Goal: Task Accomplishment & Management: Use online tool/utility

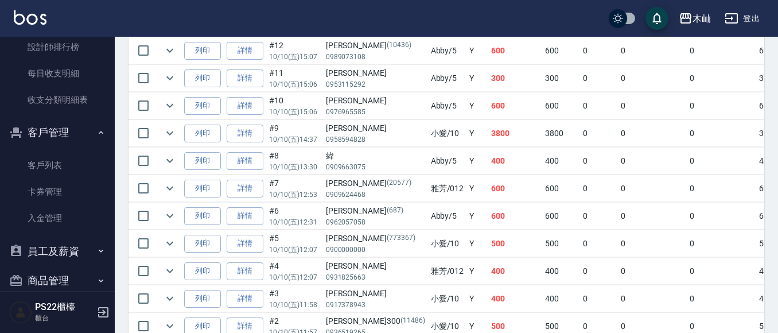
scroll to position [582, 0]
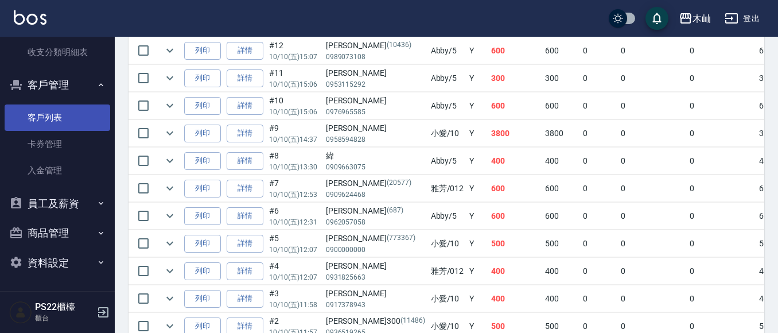
click at [77, 114] on link "客戶列表" at bounding box center [58, 117] width 106 height 26
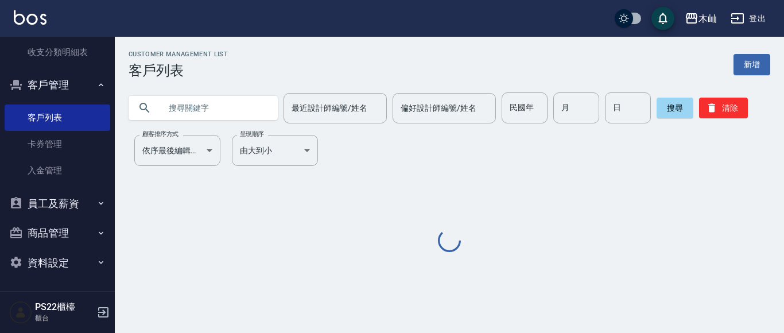
click at [226, 103] on input "text" at bounding box center [215, 107] width 108 height 31
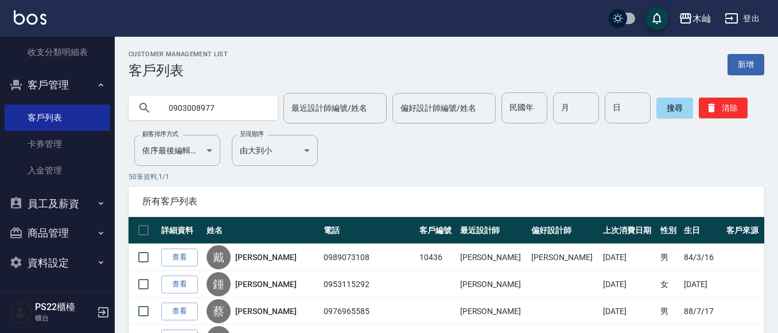
type input "0903008977"
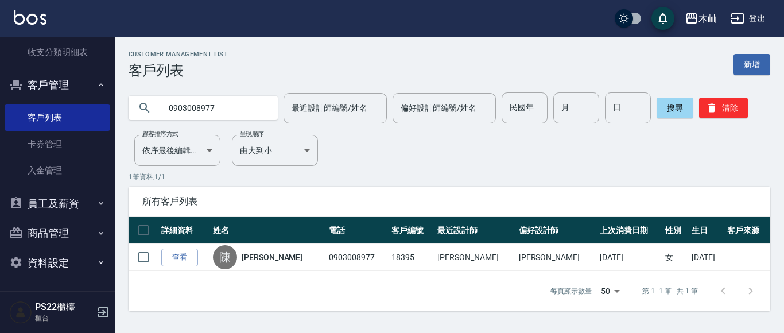
click at [209, 106] on input "0903008977" at bounding box center [215, 107] width 108 height 31
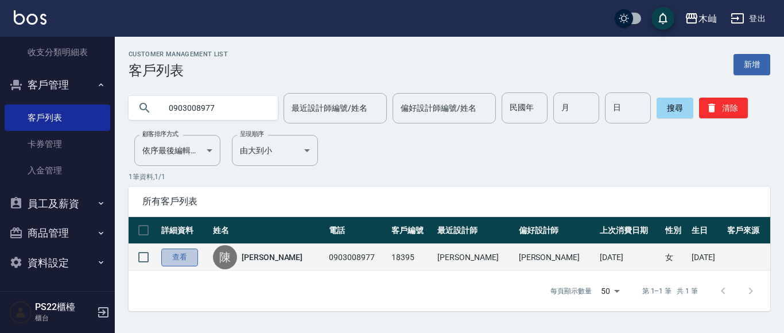
click at [182, 252] on link "查看" at bounding box center [179, 257] width 37 height 18
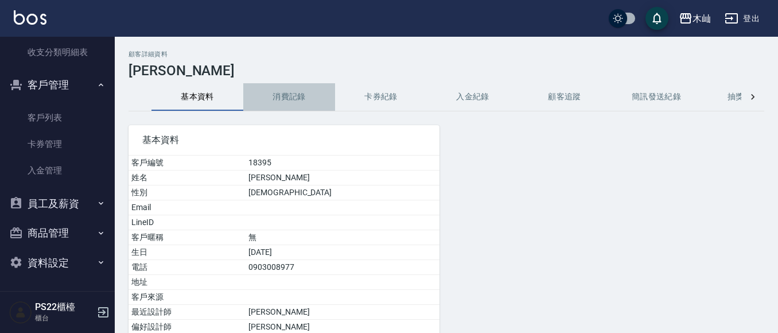
click at [288, 99] on button "消費記錄" at bounding box center [289, 97] width 92 height 28
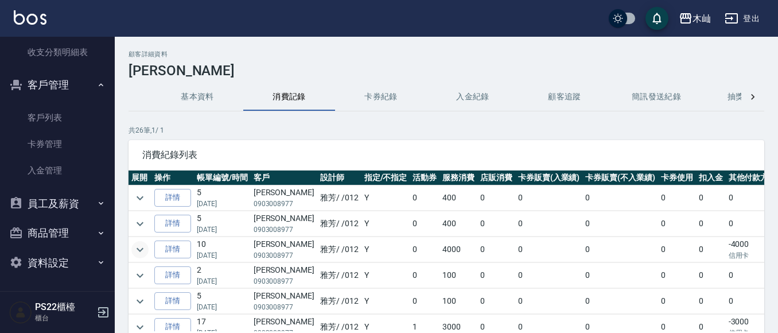
click at [135, 251] on icon "expand row" at bounding box center [140, 250] width 14 height 14
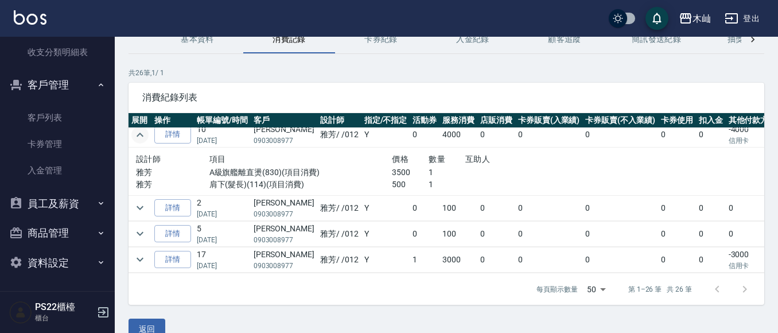
scroll to position [115, 0]
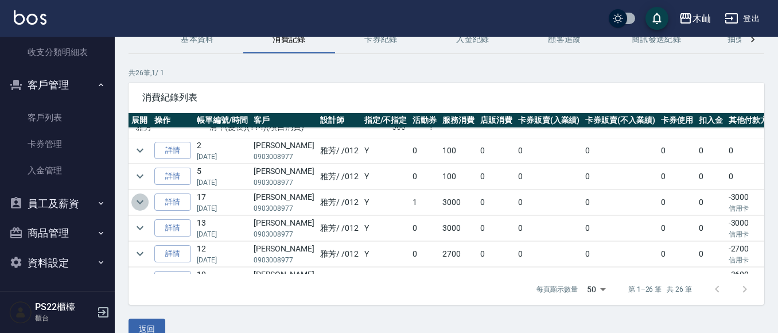
click at [137, 202] on icon "expand row" at bounding box center [140, 202] width 14 height 14
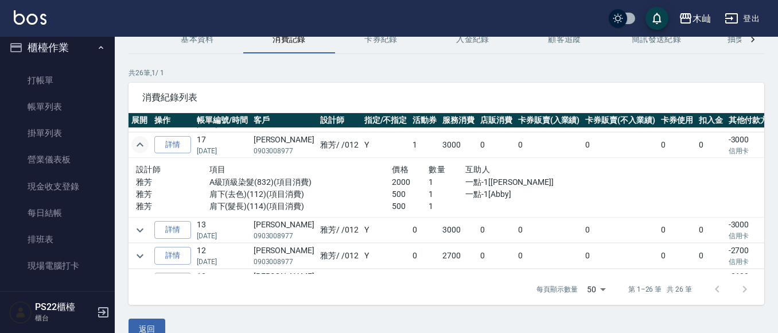
scroll to position [0, 0]
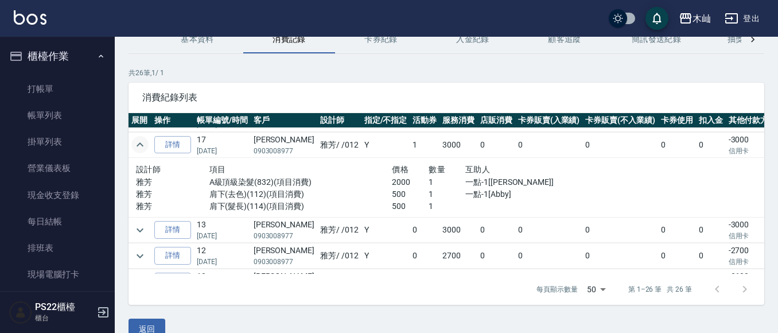
click at [275, 151] on p "0903008977" at bounding box center [284, 151] width 61 height 10
copy p "0903008977"
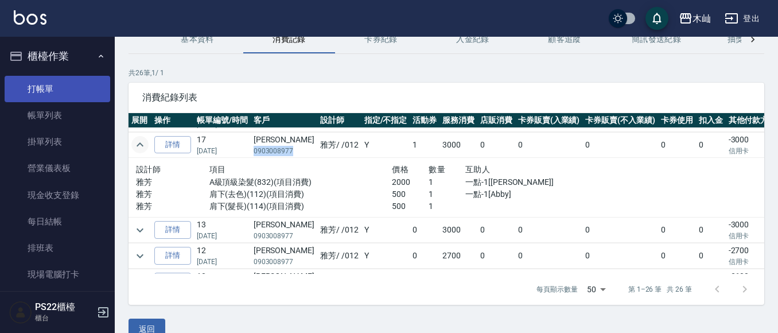
click at [54, 85] on link "打帳單" at bounding box center [58, 89] width 106 height 26
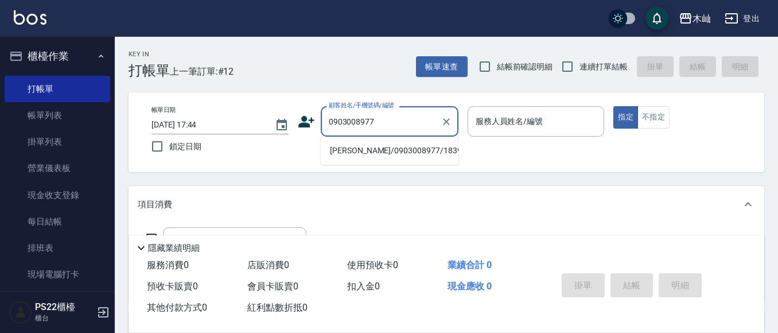
click at [390, 149] on li "[PERSON_NAME]/0903008977/18395" at bounding box center [390, 150] width 138 height 19
type input "[PERSON_NAME]/0903008977/18395"
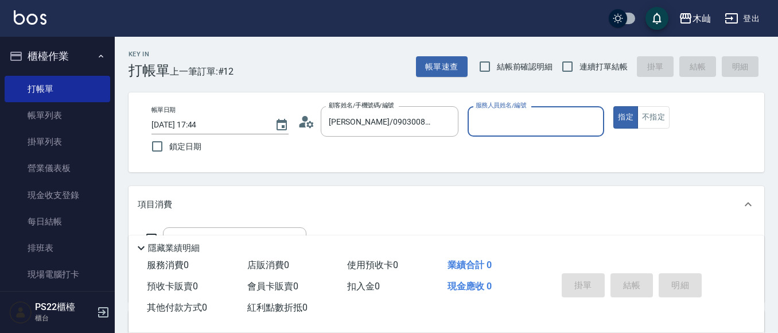
type input "雅芳-012"
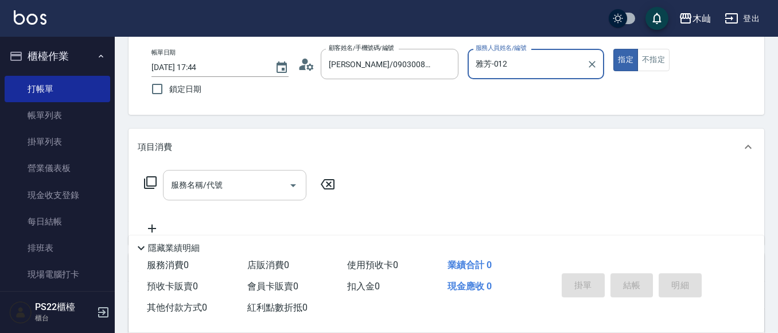
click at [243, 190] on input "服務名稱/代號" at bounding box center [226, 185] width 116 height 20
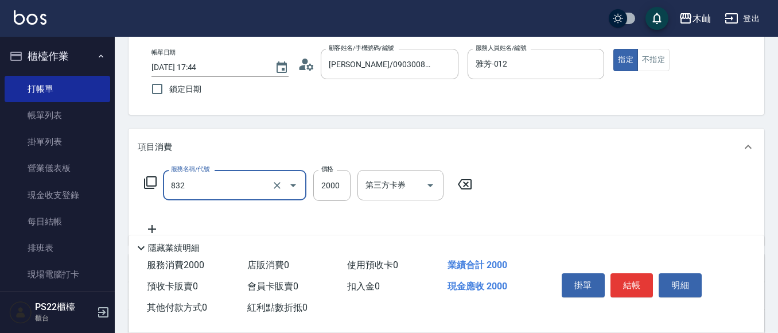
type input "A級頂級染髮(832)"
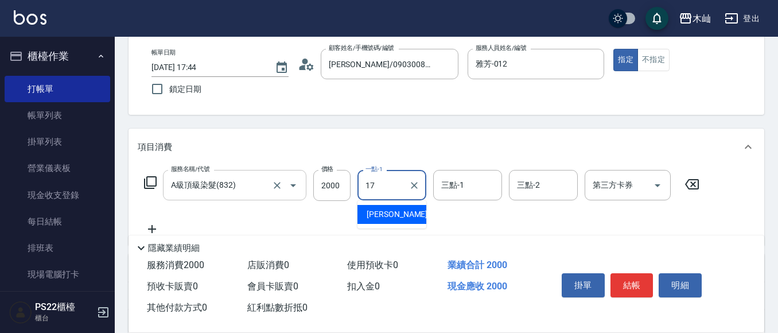
type input "[PERSON_NAME]-17"
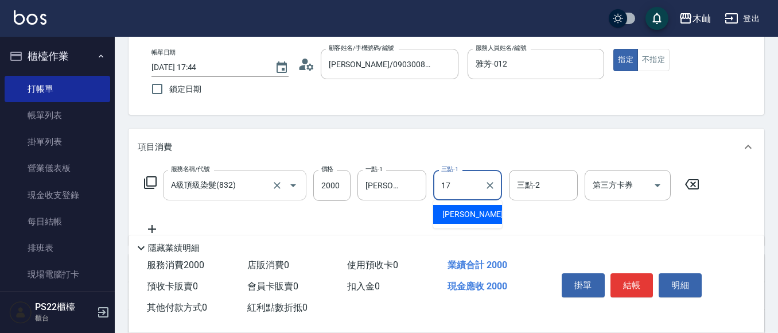
type input "[PERSON_NAME]-17"
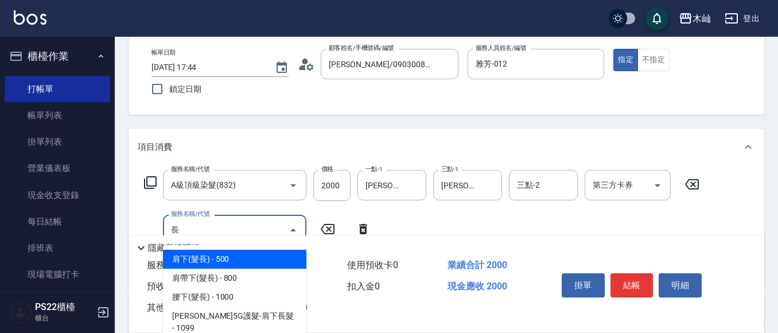
click at [211, 259] on span "肩下(髮長) - 500" at bounding box center [234, 259] width 143 height 19
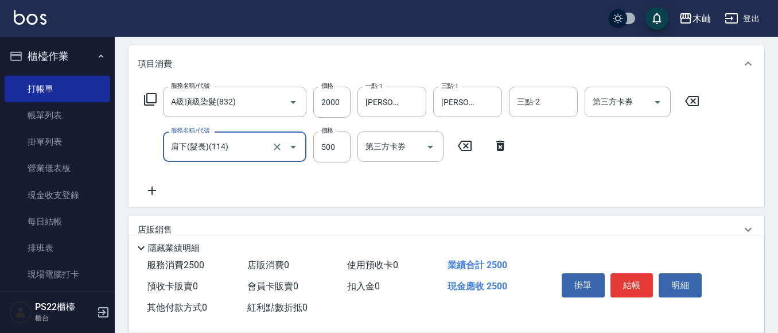
scroll to position [229, 0]
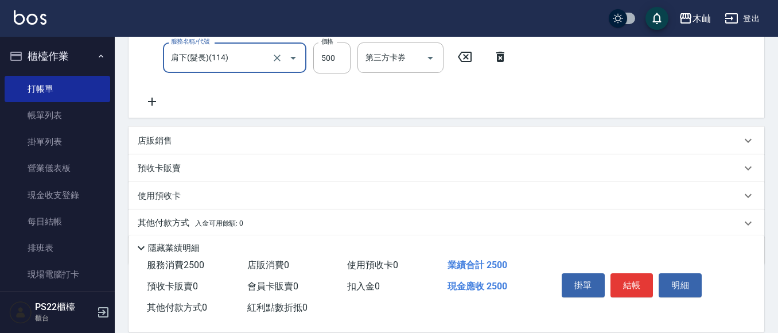
type input "肩下(髮長)(114)"
click at [170, 217] on p "其他付款方式 入金可用餘額: 0" at bounding box center [191, 223] width 106 height 13
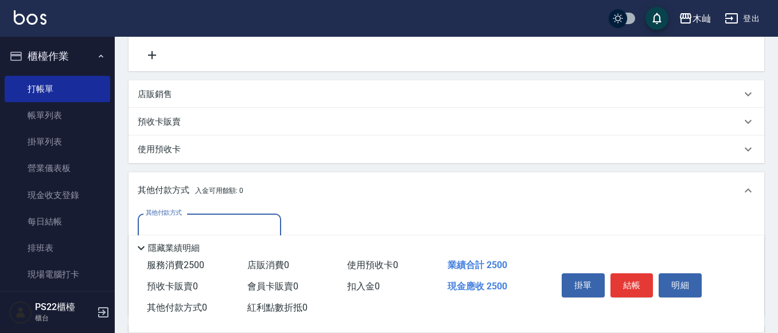
scroll to position [344, 0]
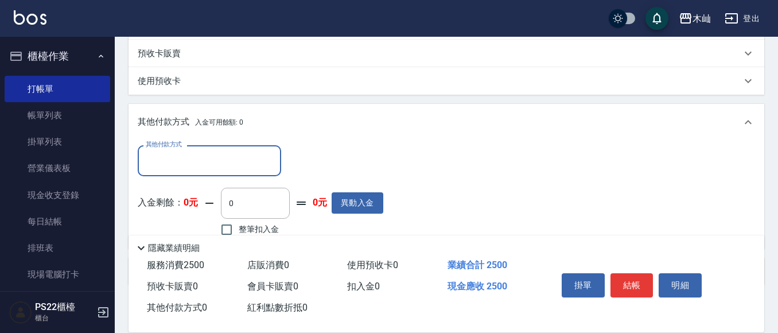
click at [192, 157] on input "其他付款方式" at bounding box center [209, 160] width 133 height 20
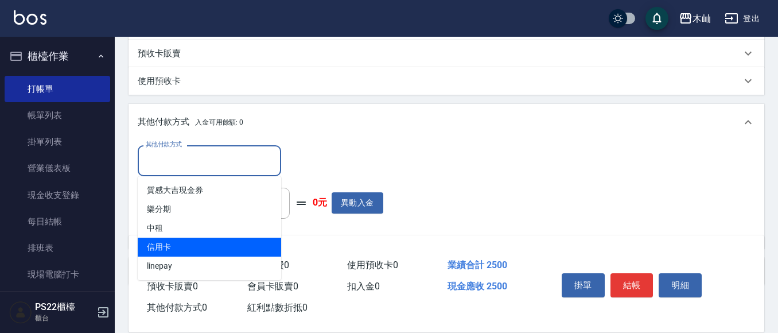
click at [192, 240] on span "信用卡" at bounding box center [209, 246] width 143 height 19
type input "信用卡"
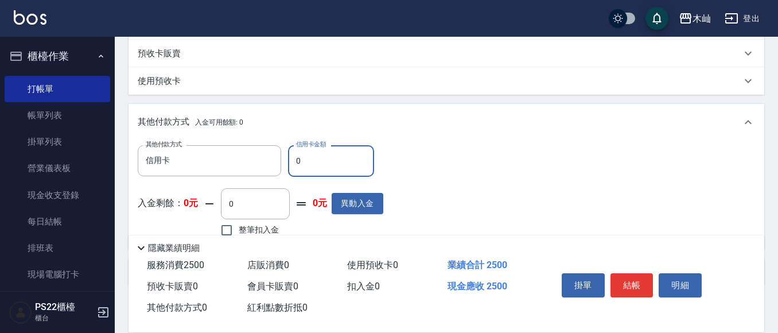
click at [305, 156] on input "0" at bounding box center [331, 160] width 86 height 31
type input "2500"
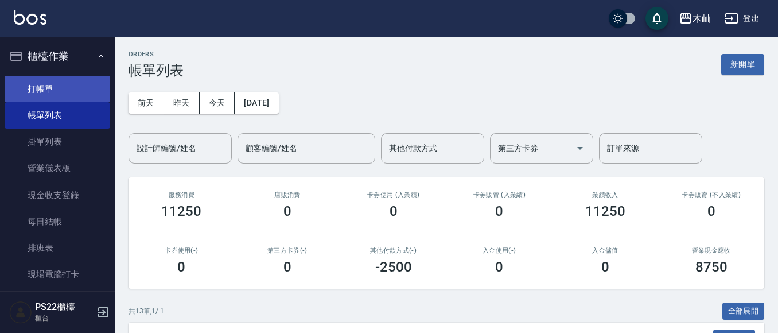
click at [52, 95] on link "打帳單" at bounding box center [58, 89] width 106 height 26
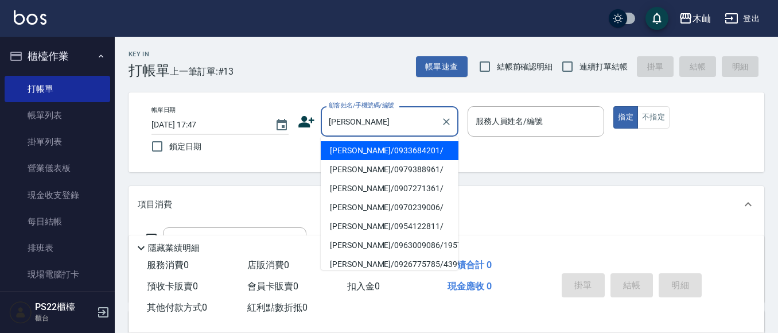
click at [383, 157] on li "[PERSON_NAME]/0933684201/" at bounding box center [390, 150] width 138 height 19
type input "[PERSON_NAME]/0933684201/"
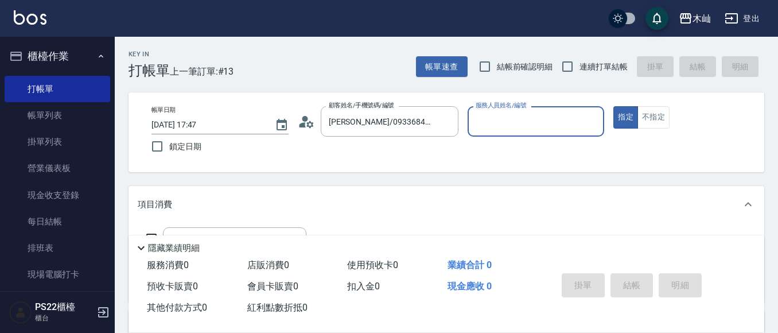
type input "小愛-10"
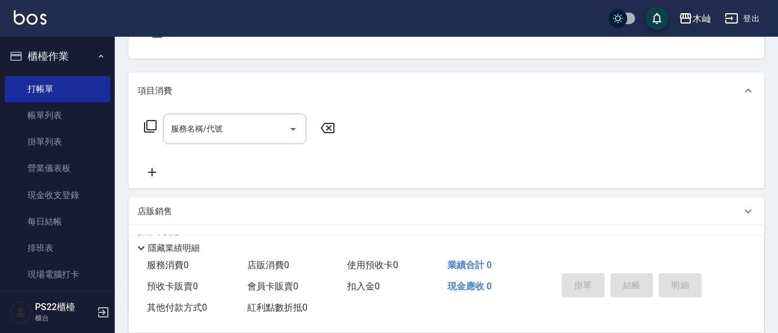
scroll to position [115, 0]
click at [240, 133] on input "服務名稱/代號" at bounding box center [226, 128] width 116 height 20
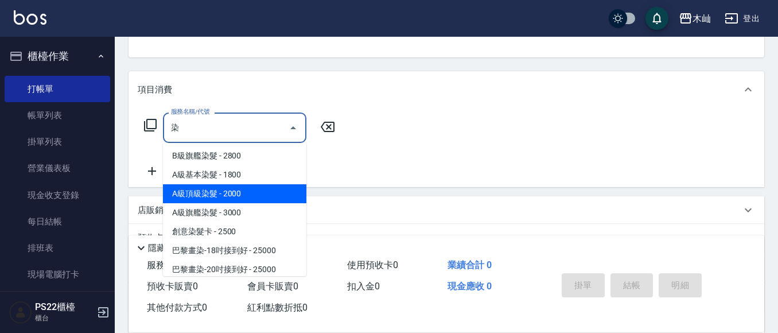
click at [244, 186] on span "A級頂級染髮 - 2000" at bounding box center [234, 193] width 143 height 19
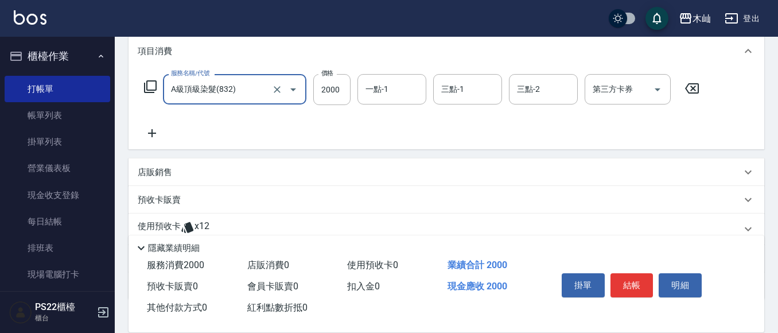
scroll to position [229, 0]
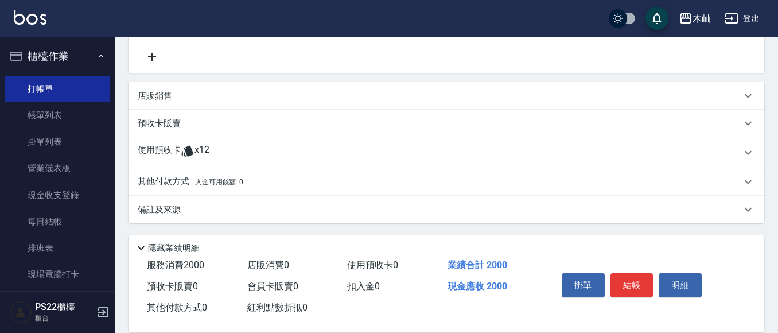
type input "A級頂級染髮(832)"
click at [167, 209] on p "備註及來源" at bounding box center [159, 210] width 43 height 12
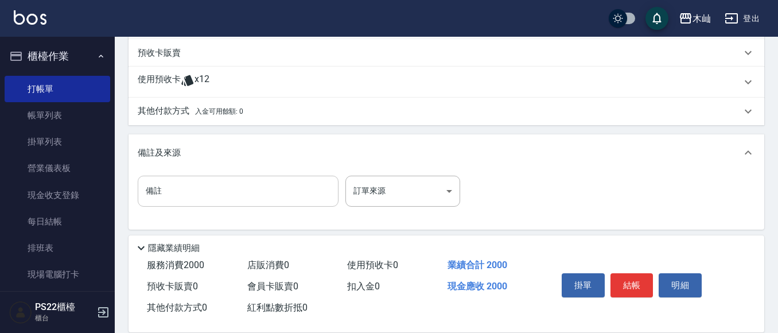
scroll to position [307, 0]
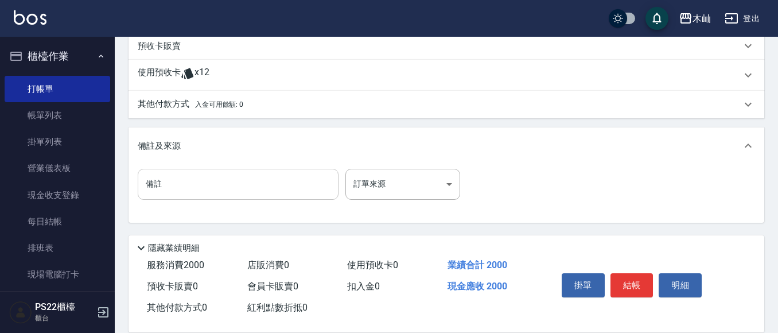
click at [174, 182] on input "備註" at bounding box center [238, 184] width 201 height 31
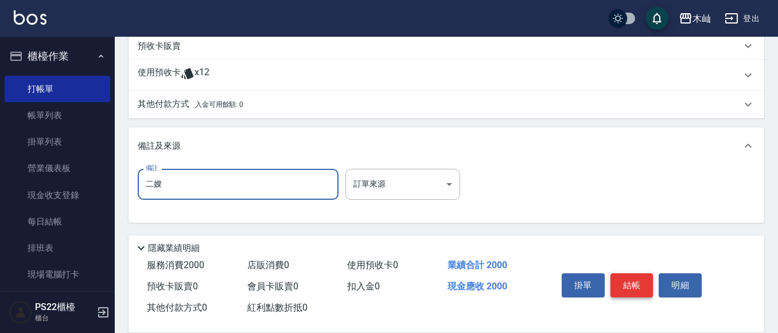
type input "二嫂"
click at [623, 282] on button "結帳" at bounding box center [631, 285] width 43 height 24
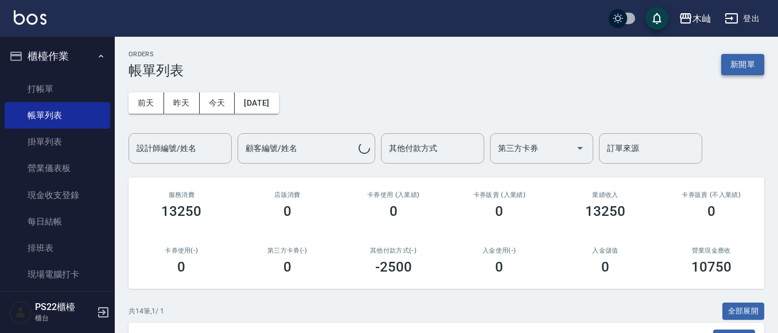
click at [727, 68] on button "新開單" at bounding box center [742, 64] width 43 height 21
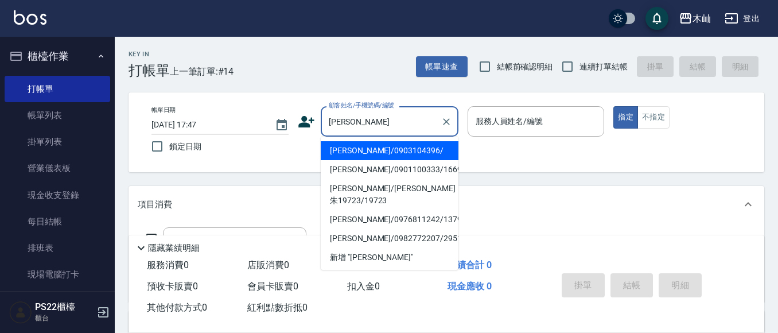
click at [375, 158] on li "[PERSON_NAME]/0903104396/" at bounding box center [390, 150] width 138 height 19
type input "[PERSON_NAME]/0903104396/"
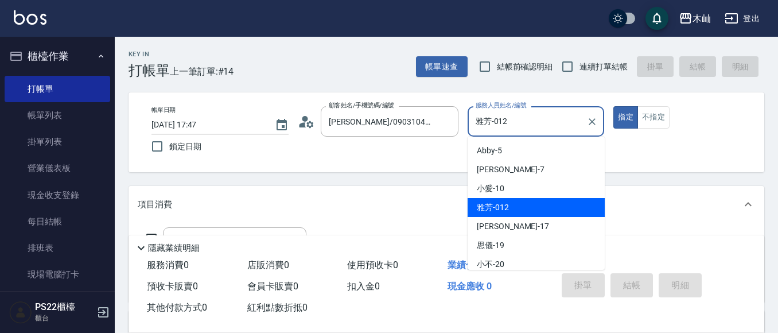
click at [525, 130] on input "雅芳-012" at bounding box center [528, 121] width 110 height 20
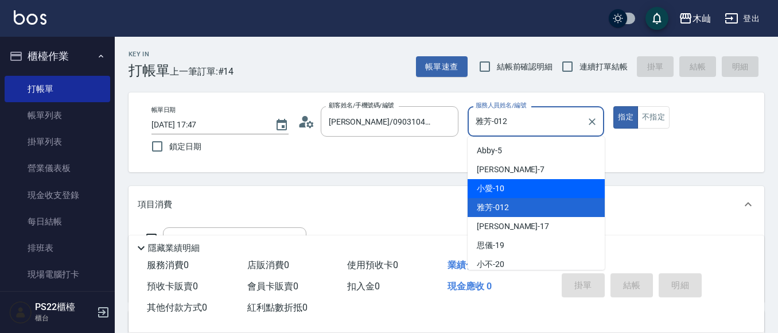
click at [507, 184] on div "小愛 -10" at bounding box center [535, 188] width 137 height 19
type input "小愛-10"
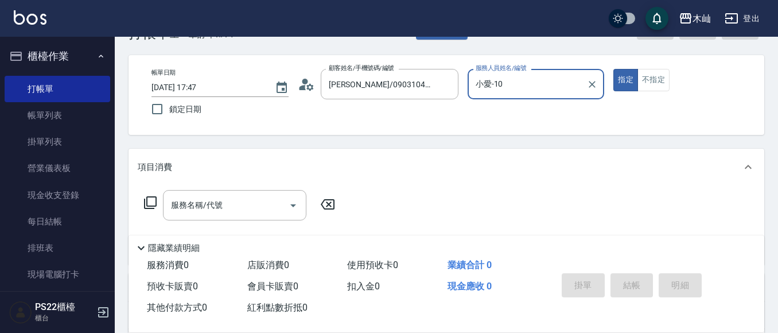
scroll to position [57, 0]
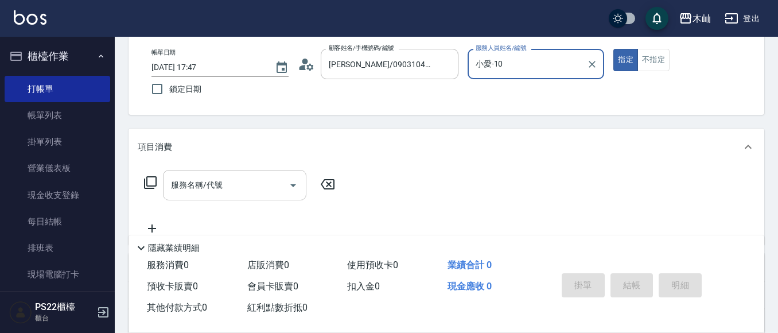
click at [236, 182] on input "服務名稱/代號" at bounding box center [226, 185] width 116 height 20
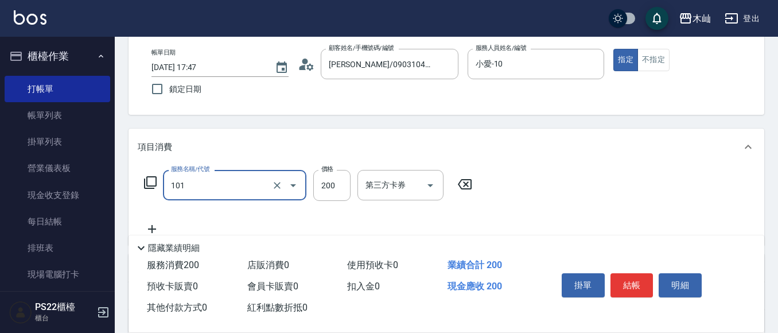
type input "洗髮(101)"
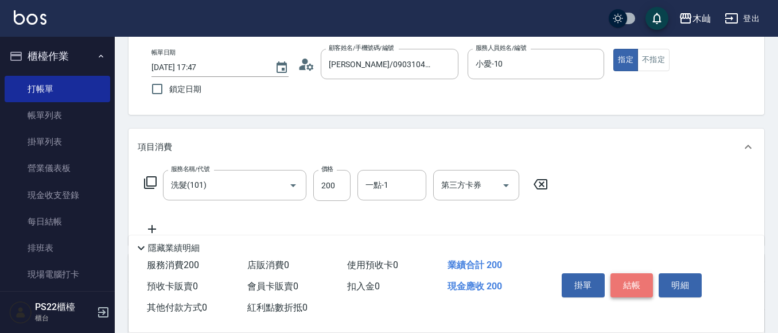
click at [625, 278] on button "結帳" at bounding box center [631, 285] width 43 height 24
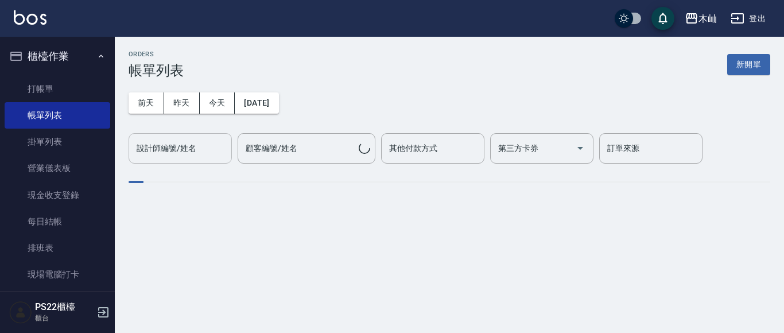
click at [201, 149] on input "設計師編號/姓名" at bounding box center [180, 148] width 93 height 20
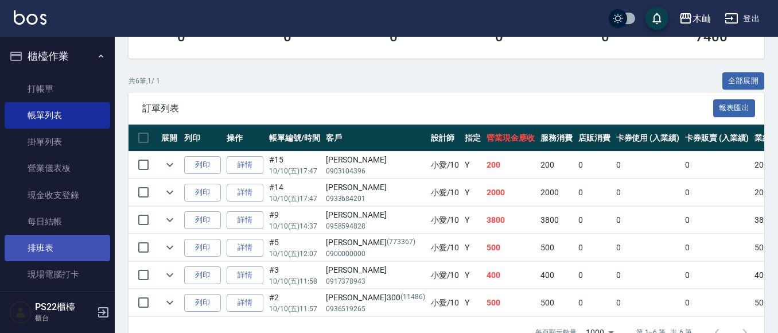
scroll to position [211, 0]
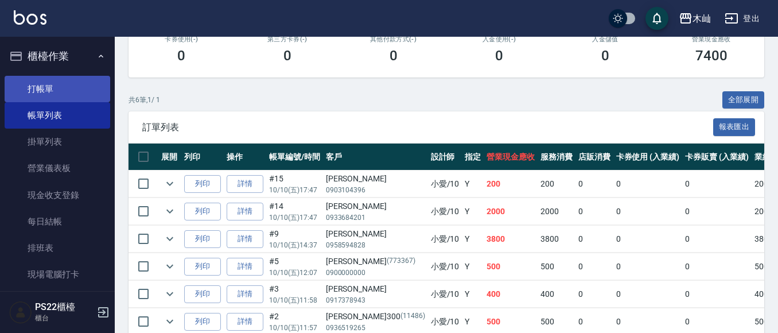
type input "小愛-10"
click at [73, 88] on link "打帳單" at bounding box center [58, 89] width 106 height 26
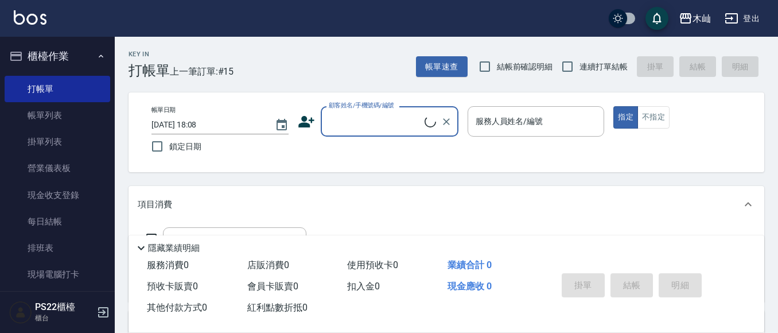
click at [354, 114] on input "顧客姓名/手機號碼/編號" at bounding box center [375, 121] width 99 height 20
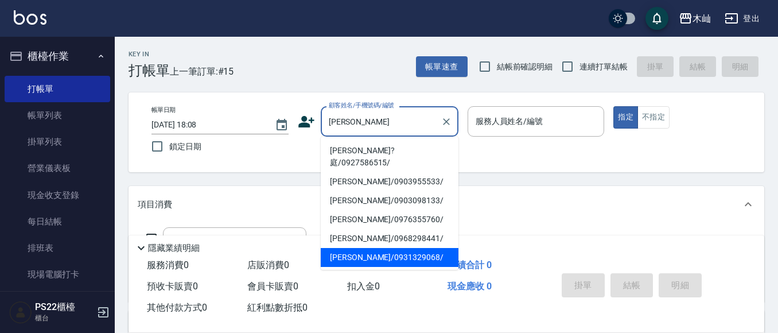
click at [369, 248] on li "[PERSON_NAME]/0931329068/" at bounding box center [390, 257] width 138 height 19
type input "[PERSON_NAME]/0931329068/"
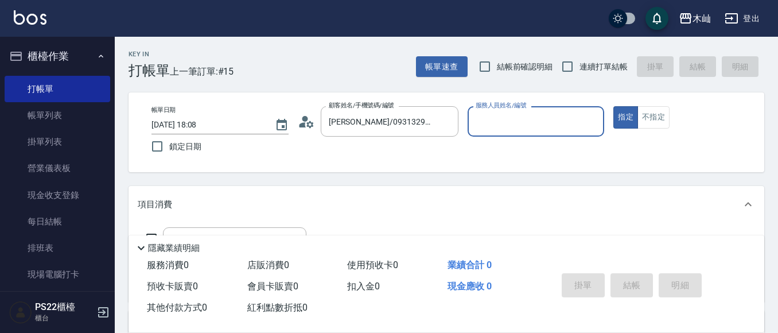
click at [506, 124] on input "服務人員姓名/編號" at bounding box center [536, 121] width 127 height 20
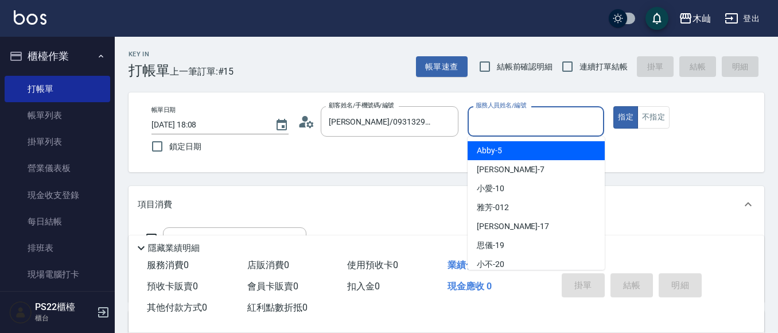
drag, startPoint x: 502, startPoint y: 151, endPoint x: 501, endPoint y: 143, distance: 7.5
click at [502, 146] on div "Abby -5" at bounding box center [535, 150] width 137 height 19
type input "Abby-5"
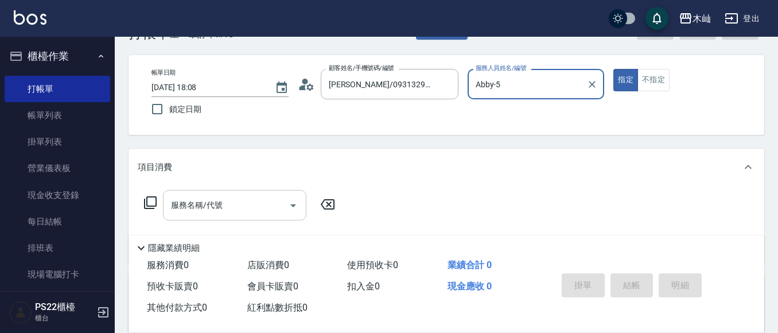
scroll to position [57, 0]
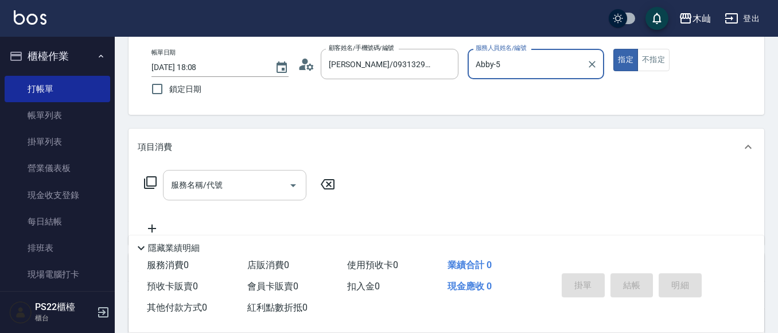
click at [189, 196] on div "服務名稱/代號" at bounding box center [234, 185] width 143 height 30
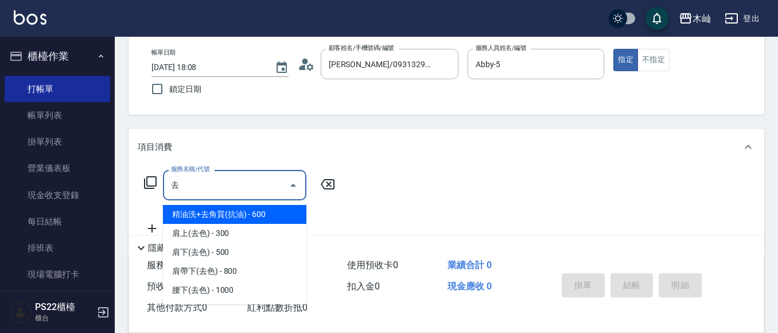
click at [267, 211] on span "精油洗+去角質(抗油) - 600" at bounding box center [234, 214] width 143 height 19
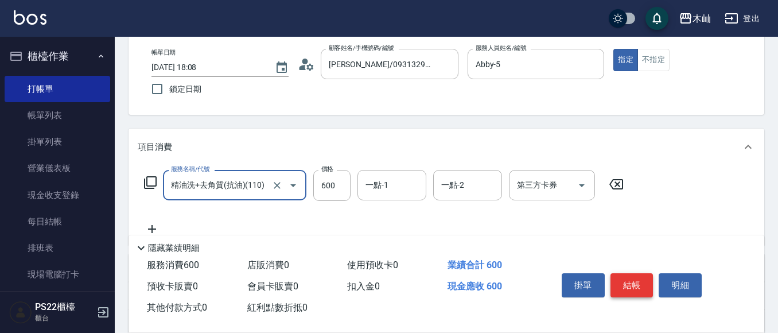
type input "精油洗+去角質(抗油)(110)"
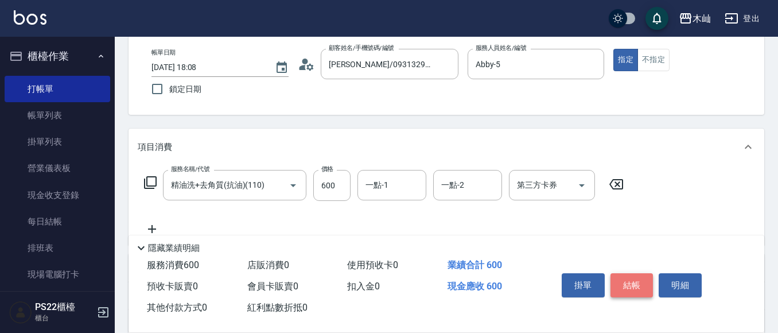
click at [629, 282] on button "結帳" at bounding box center [631, 285] width 43 height 24
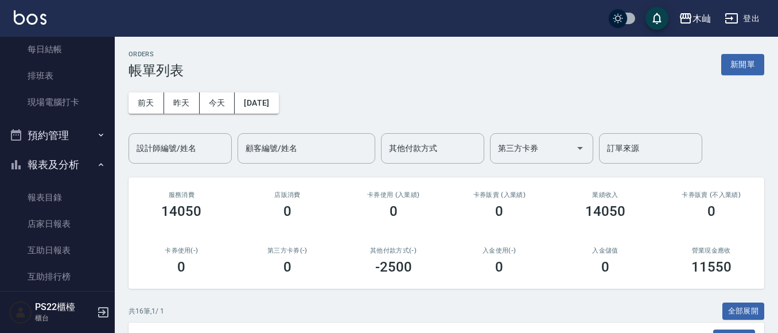
scroll to position [287, 0]
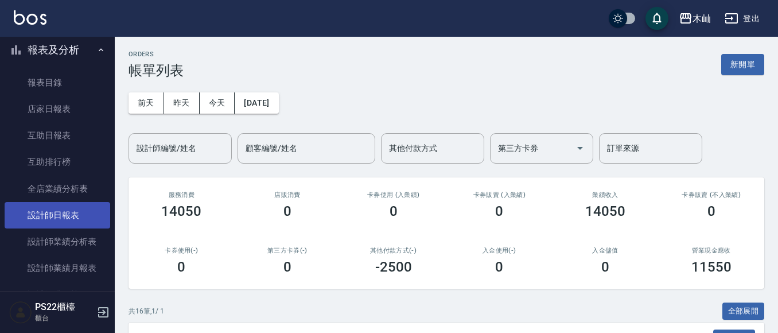
click at [35, 219] on link "設計師日報表" at bounding box center [58, 215] width 106 height 26
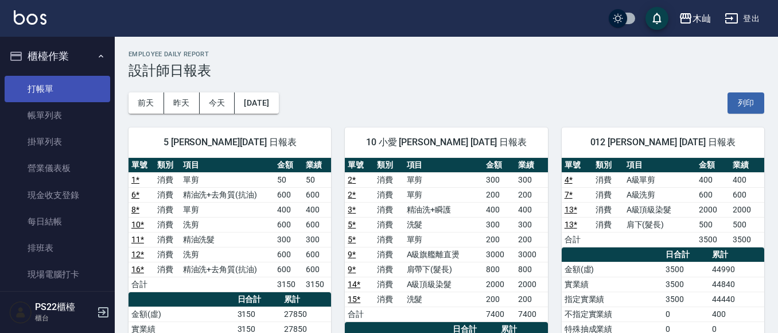
click at [76, 80] on link "打帳單" at bounding box center [58, 89] width 106 height 26
